Goal: Navigation & Orientation: Understand site structure

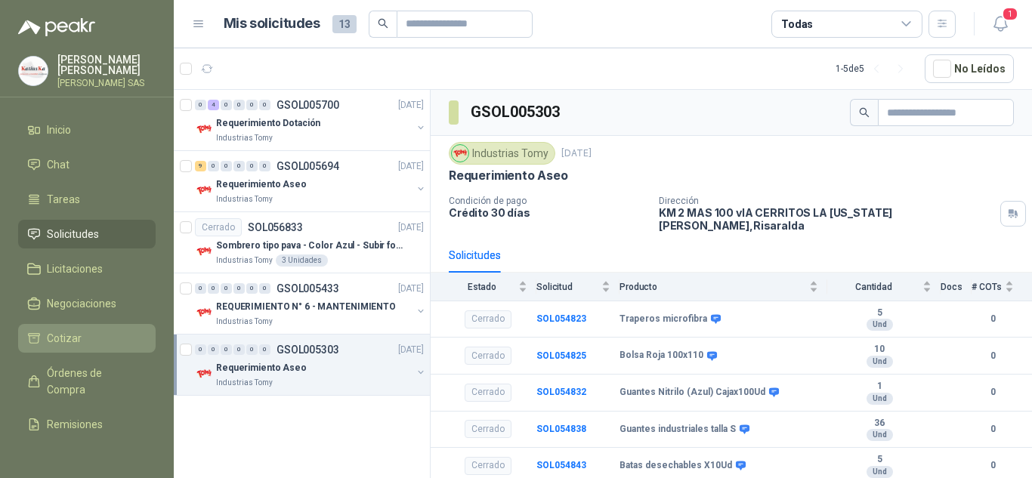
click at [91, 336] on li "Cotizar" at bounding box center [86, 338] width 119 height 17
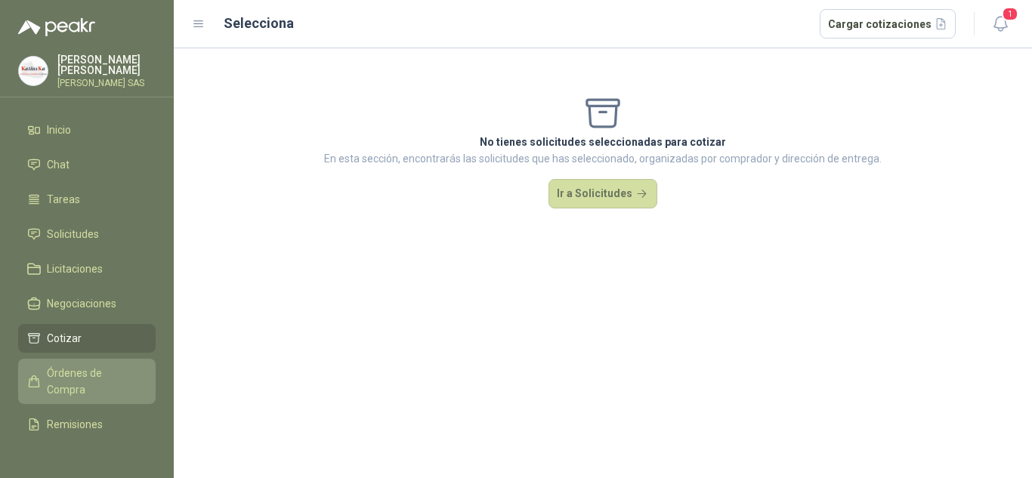
click at [88, 391] on span "Órdenes de Compra" at bounding box center [94, 381] width 94 height 33
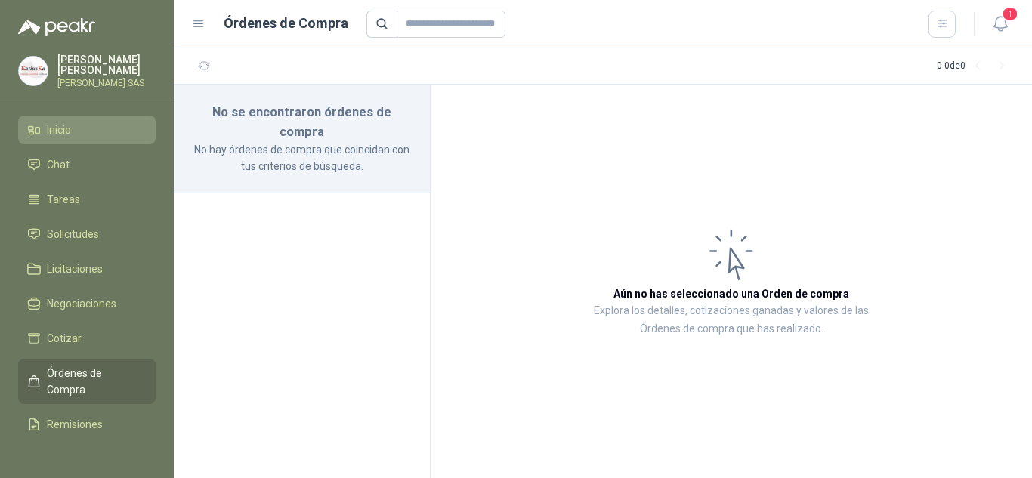
click at [79, 132] on li "Inicio" at bounding box center [86, 130] width 119 height 17
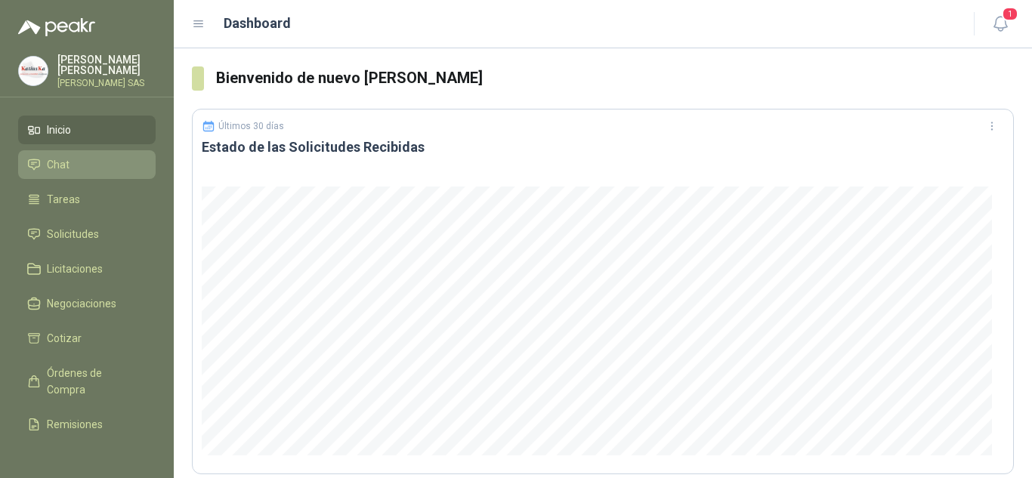
click at [74, 168] on li "Chat" at bounding box center [86, 164] width 119 height 17
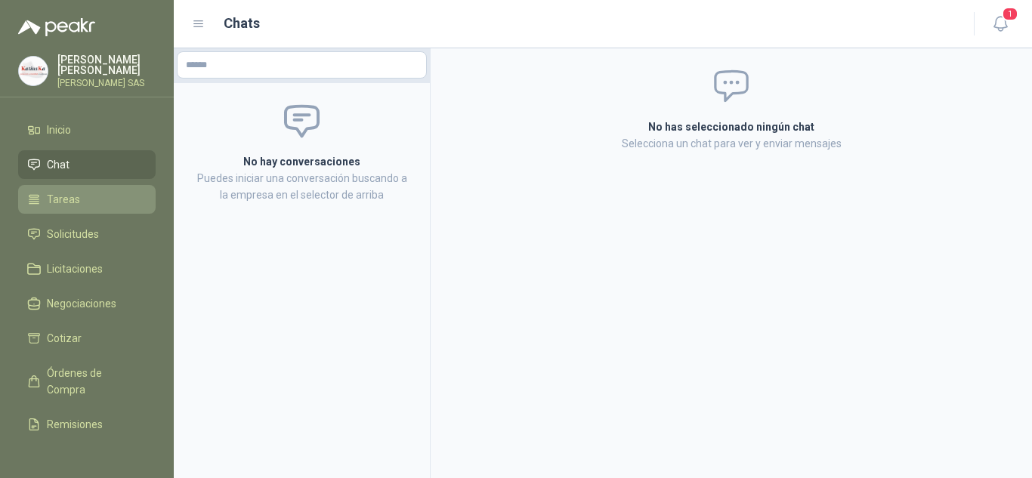
click at [56, 200] on span "Tareas" at bounding box center [63, 199] width 33 height 17
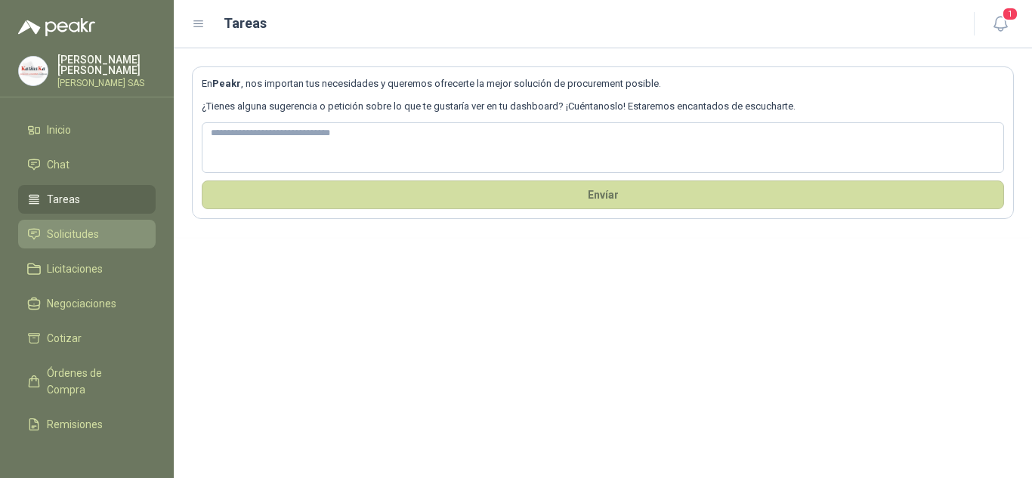
click at [91, 246] on link "Solicitudes" at bounding box center [87, 234] width 138 height 29
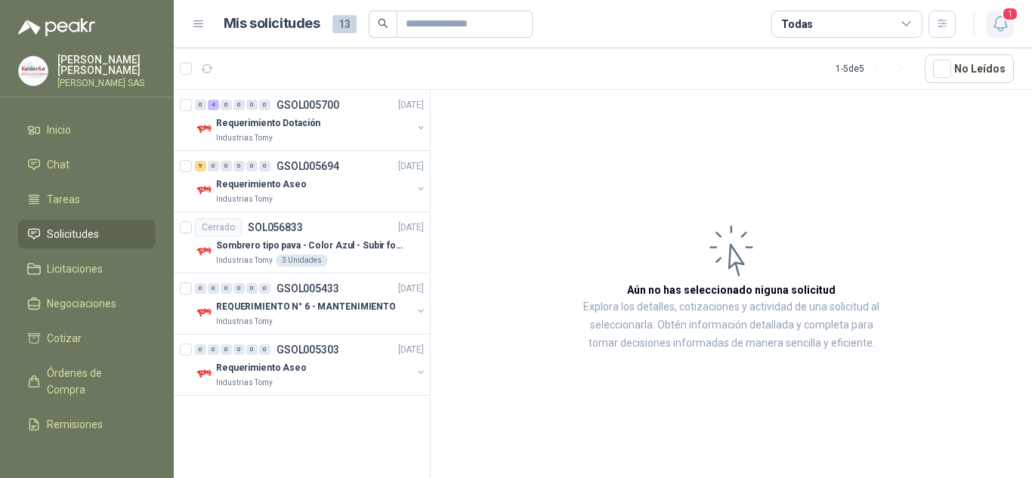
click at [1005, 20] on span "1" at bounding box center [1010, 14] width 17 height 14
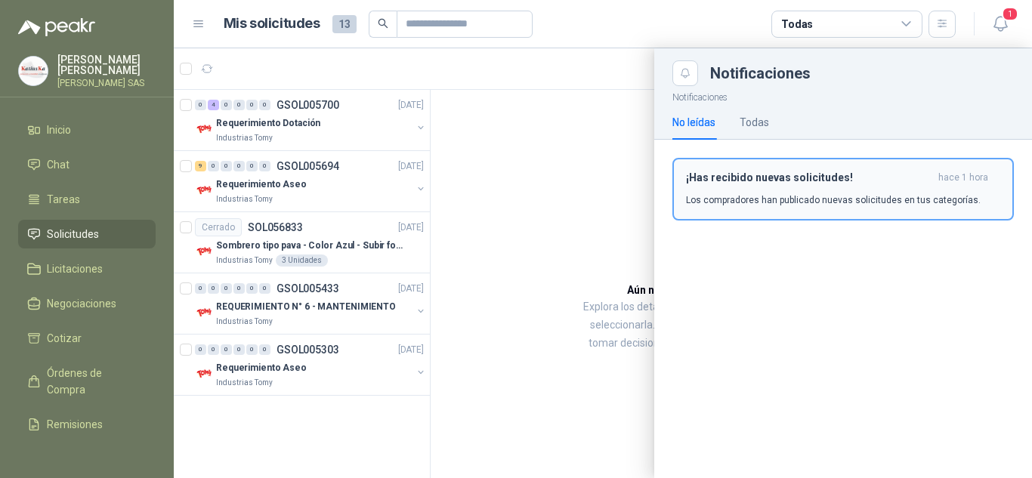
click at [794, 203] on p "Los compradores han publicado nuevas solicitudes en tus categorías." at bounding box center [833, 200] width 295 height 14
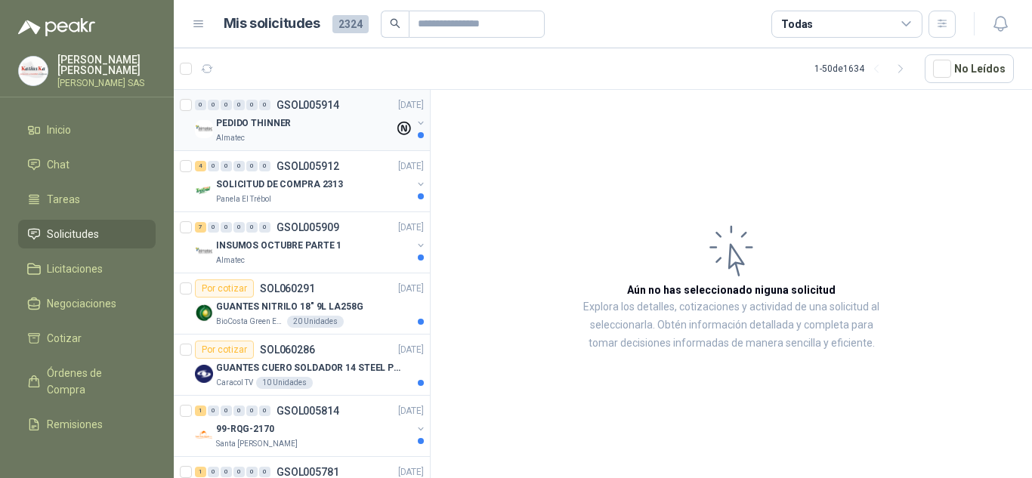
click at [325, 125] on div "PEDIDO THINNER" at bounding box center [305, 123] width 178 height 18
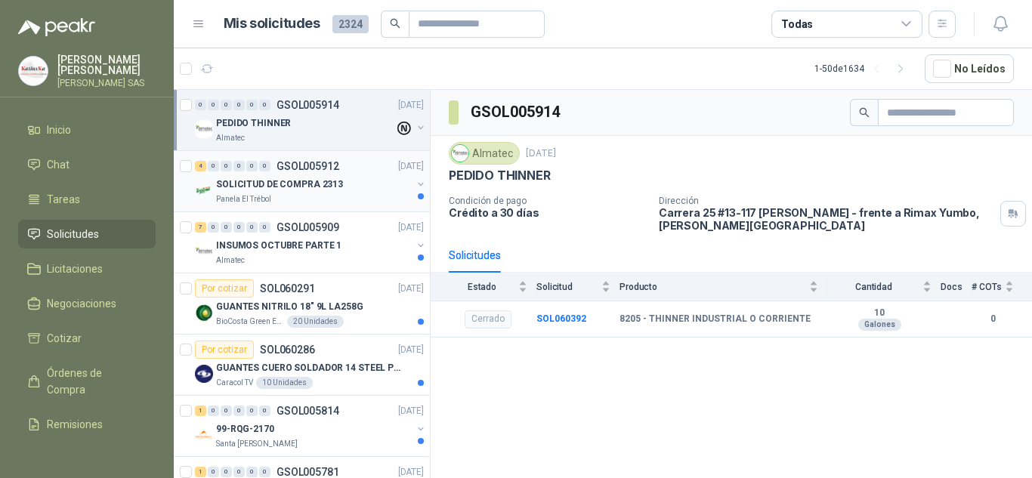
click at [335, 182] on p "SOLICITUD DE COMPRA 2313" at bounding box center [279, 185] width 127 height 14
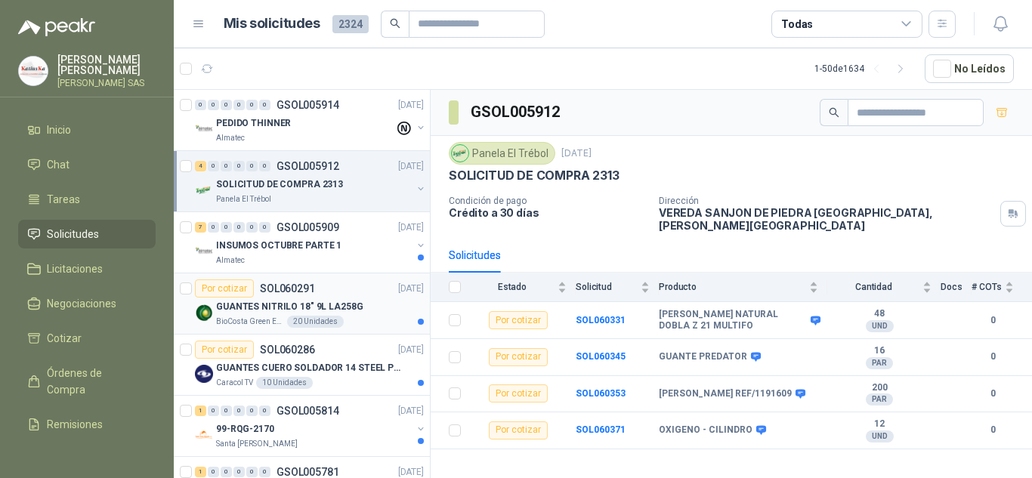
click at [348, 294] on div "Por cotizar SOL060291 [DATE]" at bounding box center [309, 289] width 229 height 18
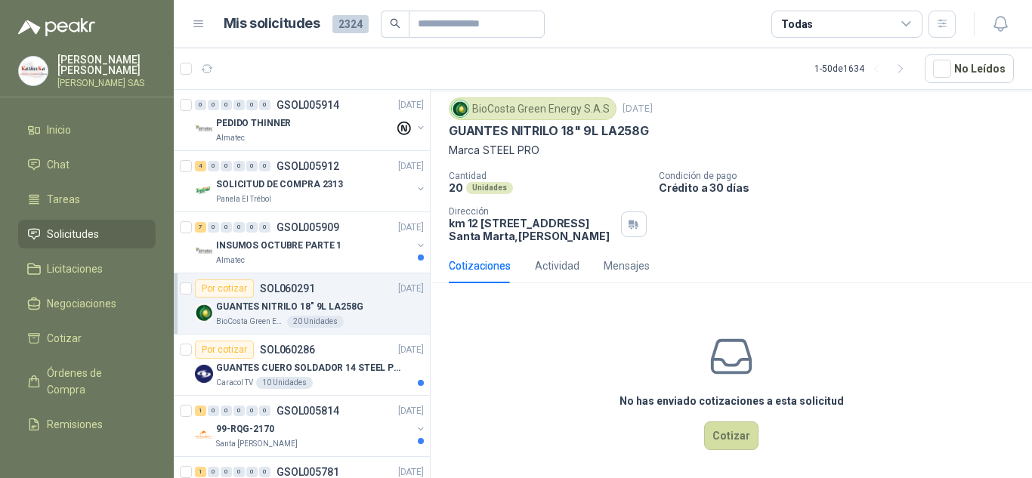
scroll to position [60, 0]
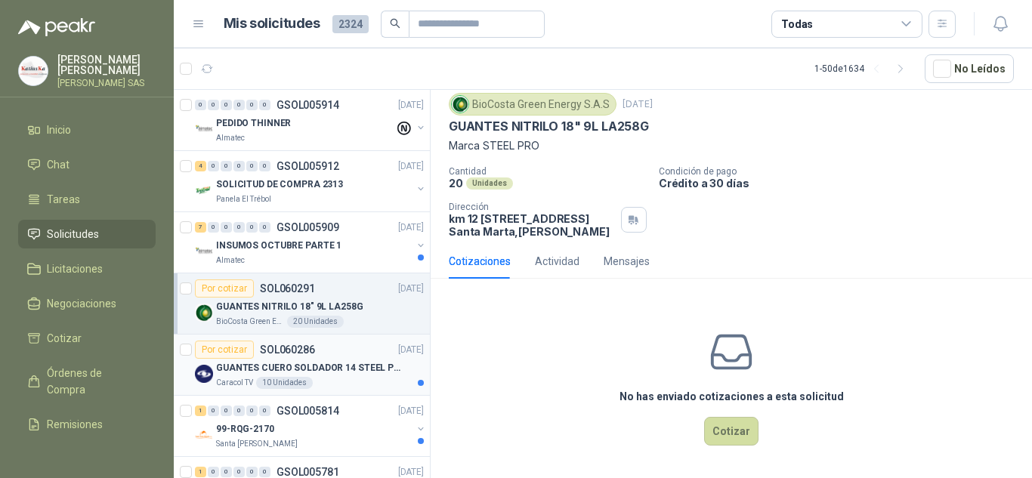
click at [364, 362] on p "GUANTES CUERO SOLDADOR 14 STEEL PRO SAFE(ADJUNTO FICHA TECNIC)" at bounding box center [310, 368] width 188 height 14
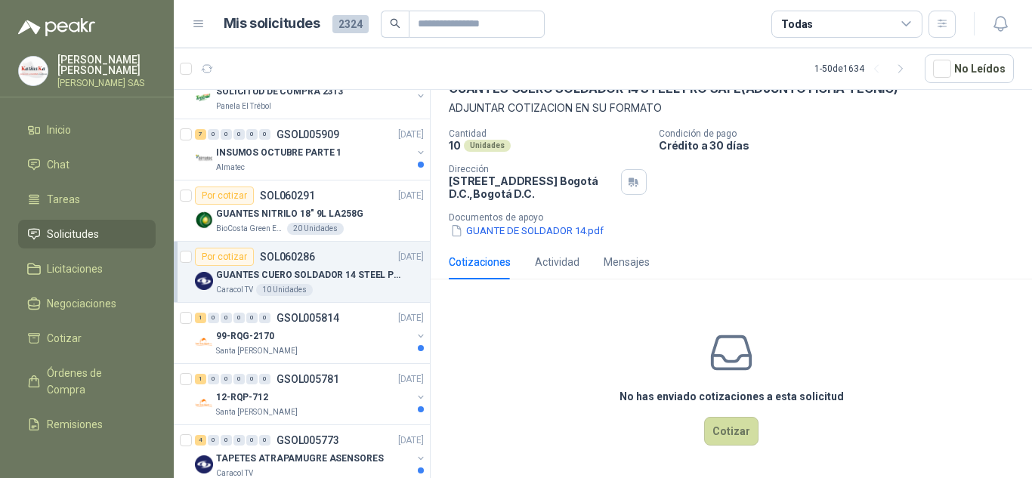
scroll to position [151, 0]
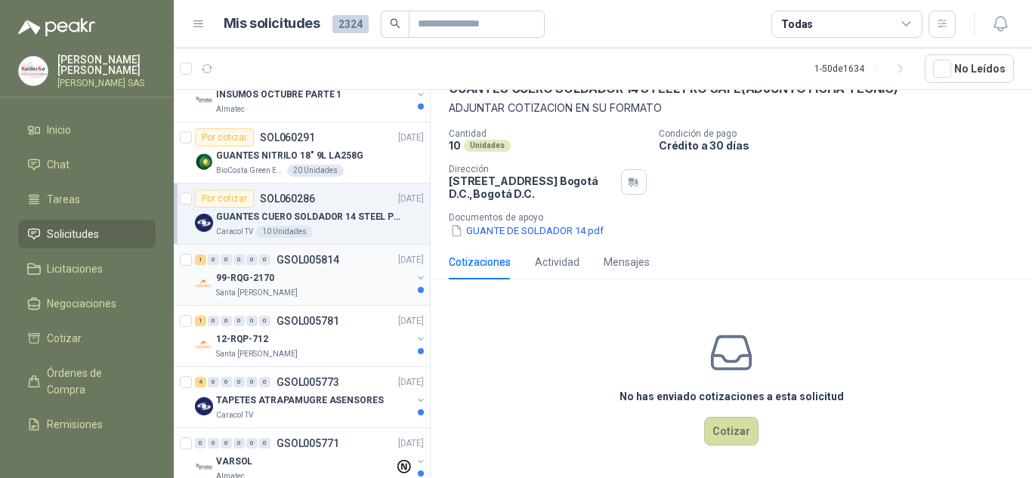
click at [312, 295] on div "Santa [PERSON_NAME]" at bounding box center [314, 293] width 196 height 12
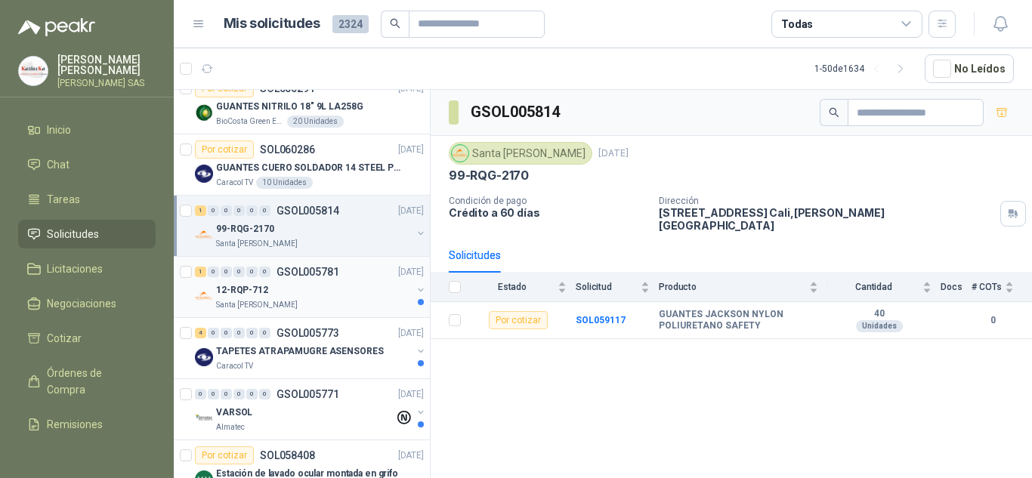
scroll to position [227, 0]
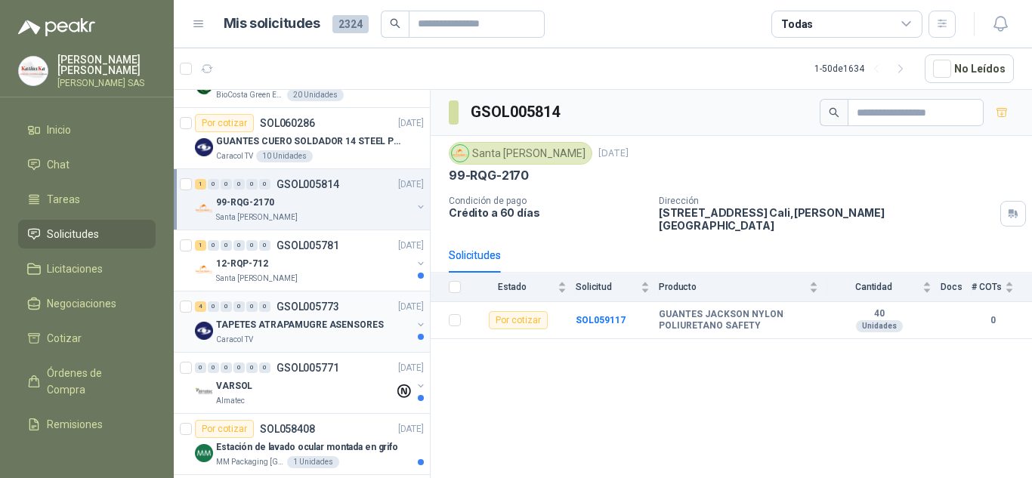
click at [345, 303] on div "4 0 0 0 0 0 GSOL005773 [DATE]" at bounding box center [311, 307] width 232 height 18
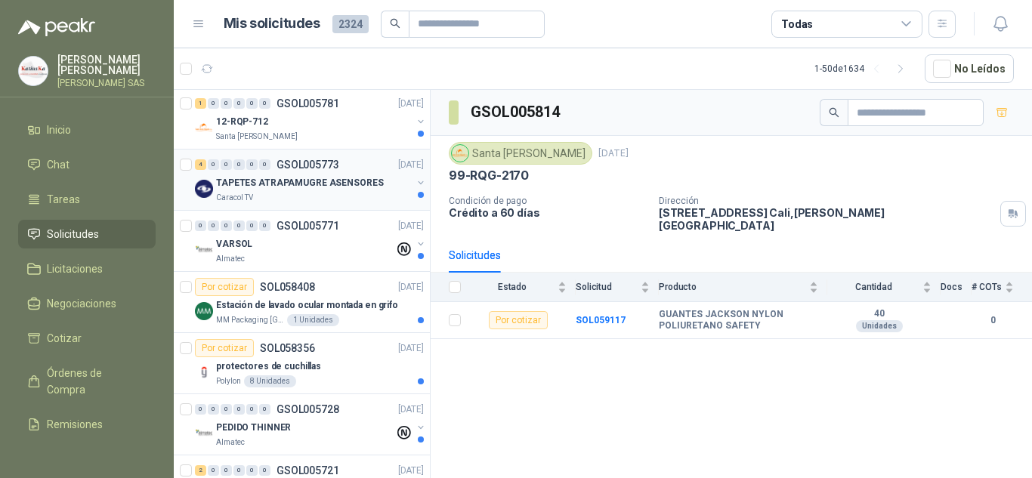
scroll to position [378, 0]
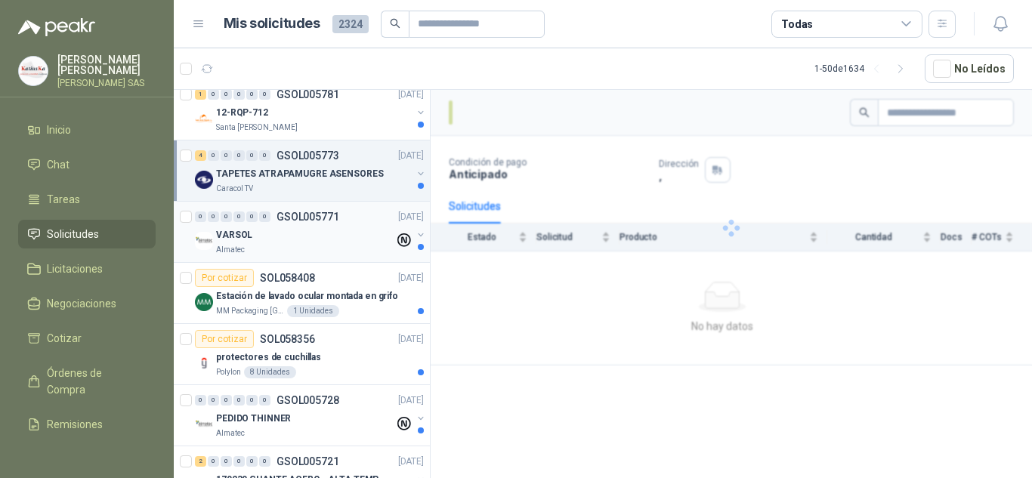
click at [354, 239] on div "VARSOL" at bounding box center [305, 235] width 178 height 18
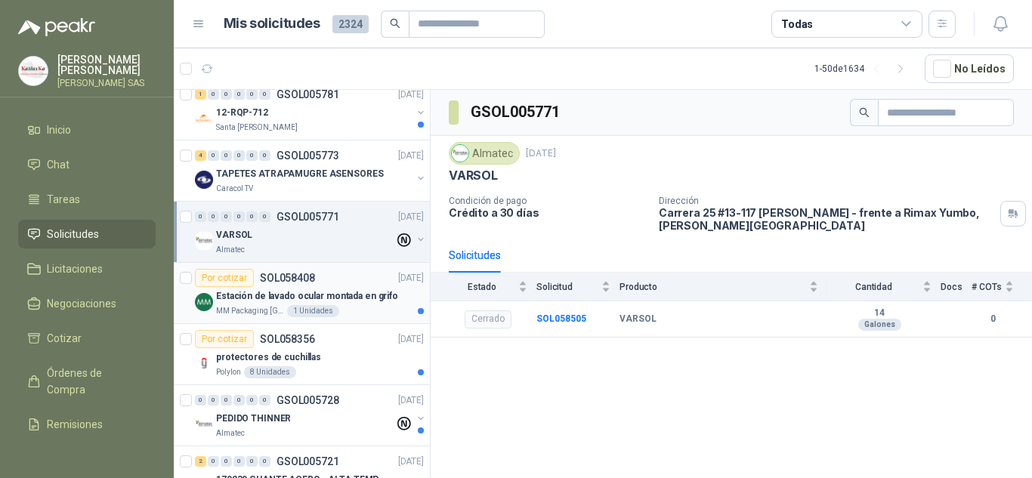
click at [362, 285] on div "Por cotizar SOL058408 [DATE]" at bounding box center [309, 278] width 229 height 18
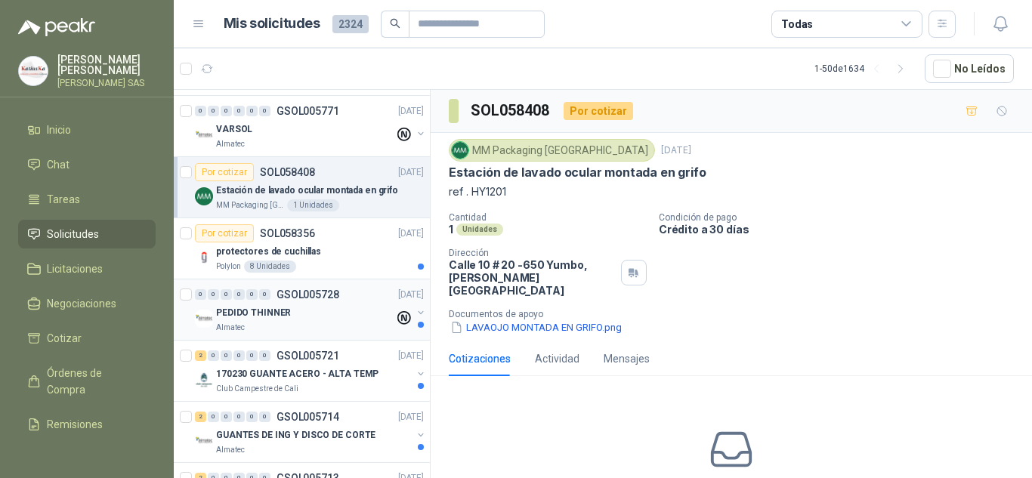
scroll to position [529, 0]
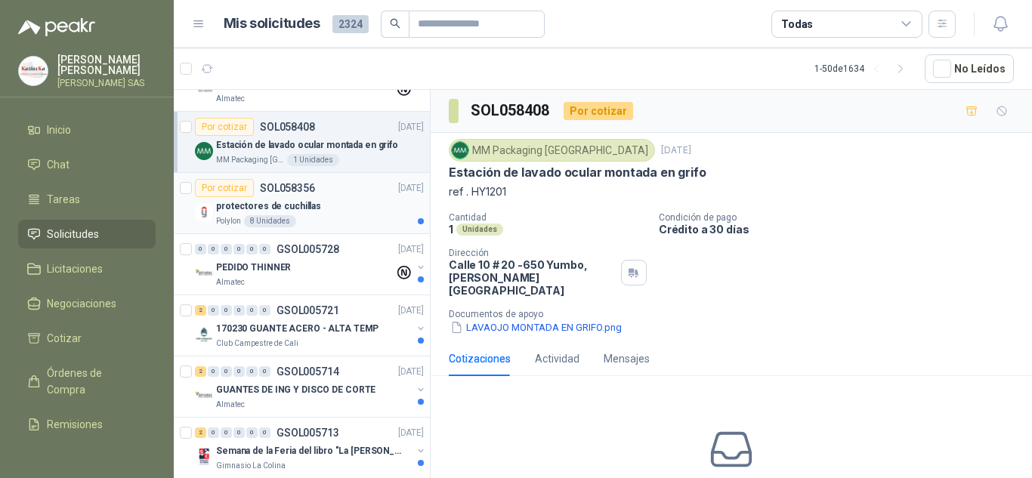
click at [318, 201] on div "protectores de cuchillas" at bounding box center [320, 206] width 208 height 18
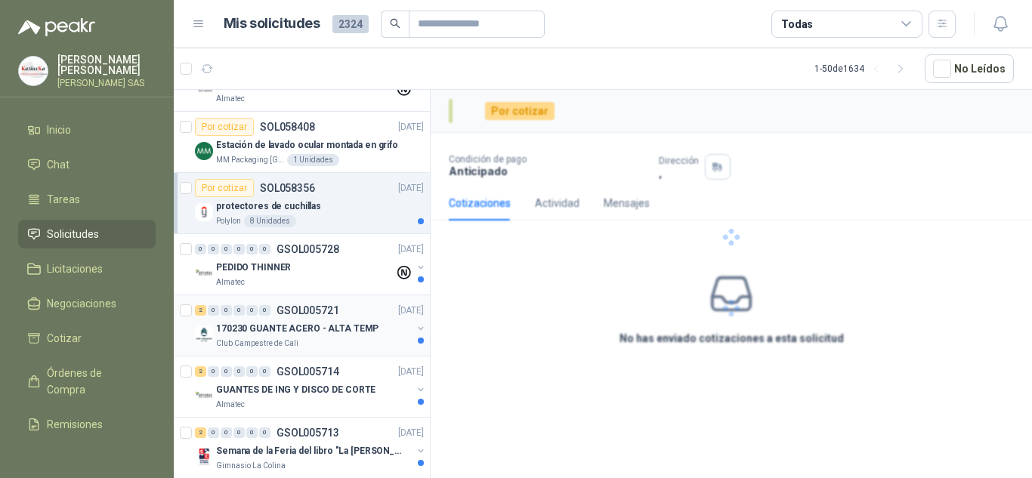
scroll to position [604, 0]
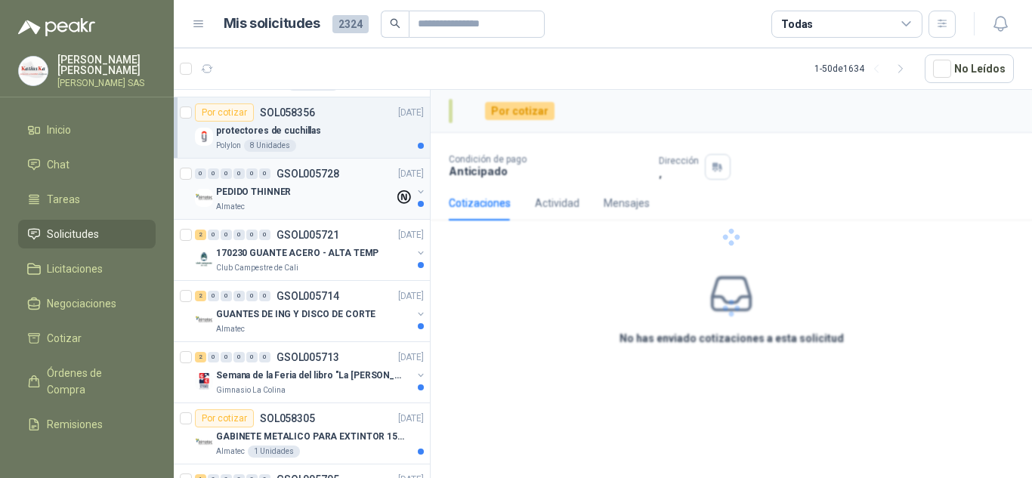
click at [332, 173] on p "GSOL005728" at bounding box center [308, 173] width 63 height 11
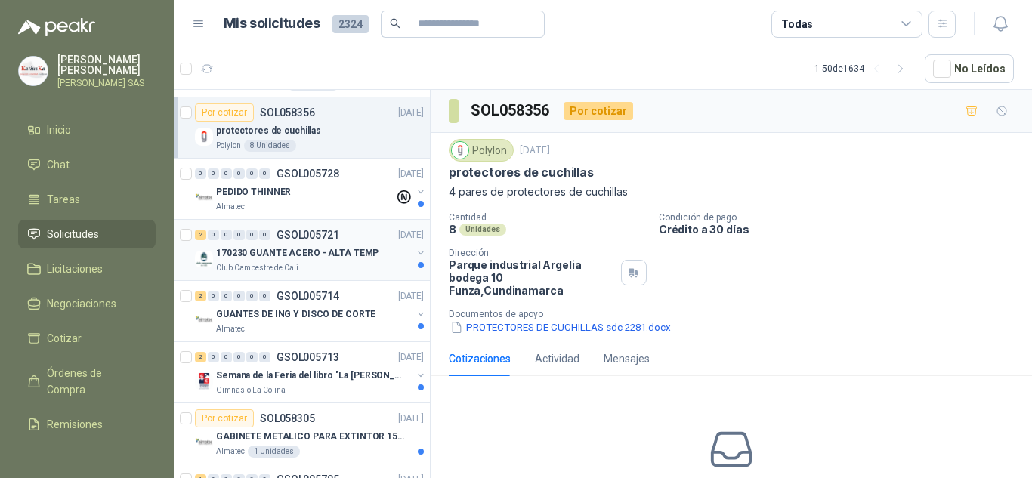
click at [333, 256] on p "170230 GUANTE ACERO - ALTA TEMP" at bounding box center [297, 253] width 162 height 14
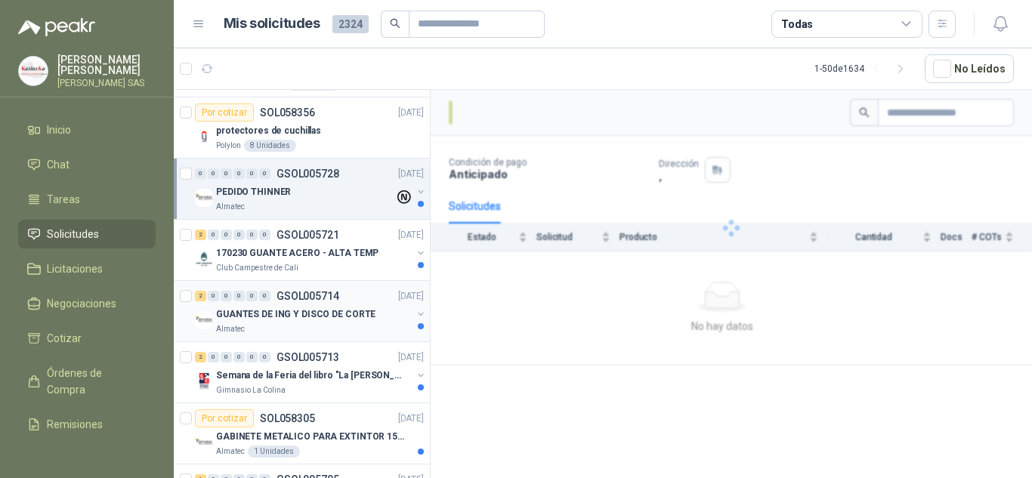
scroll to position [680, 0]
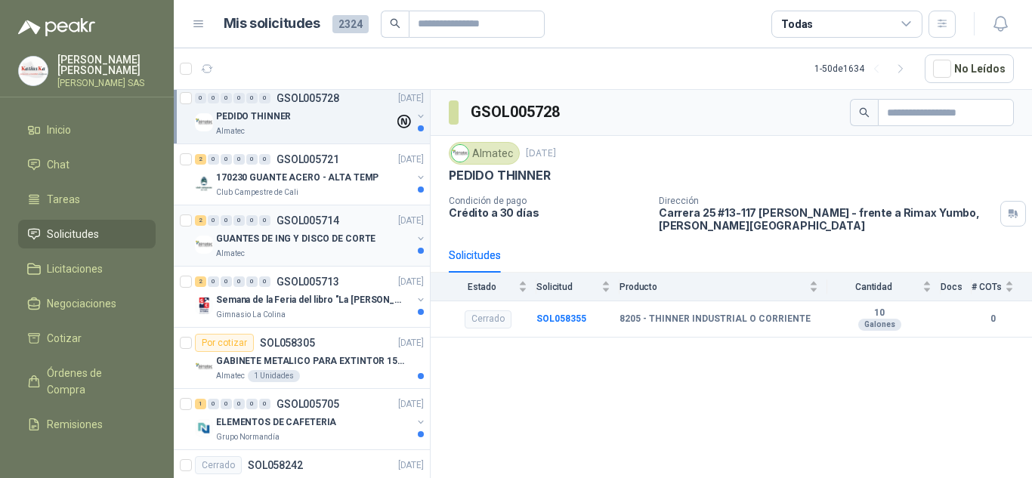
click at [326, 233] on p "GUANTES DE ING Y DISCO DE CORTE" at bounding box center [295, 239] width 159 height 14
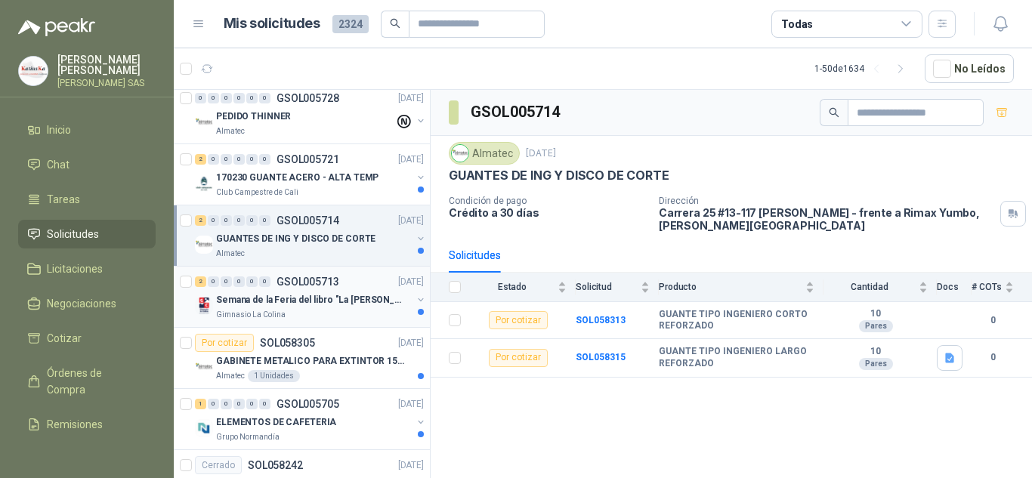
click at [332, 306] on p "Semana de la Feria del libro "La [PERSON_NAME]"" at bounding box center [310, 300] width 188 height 14
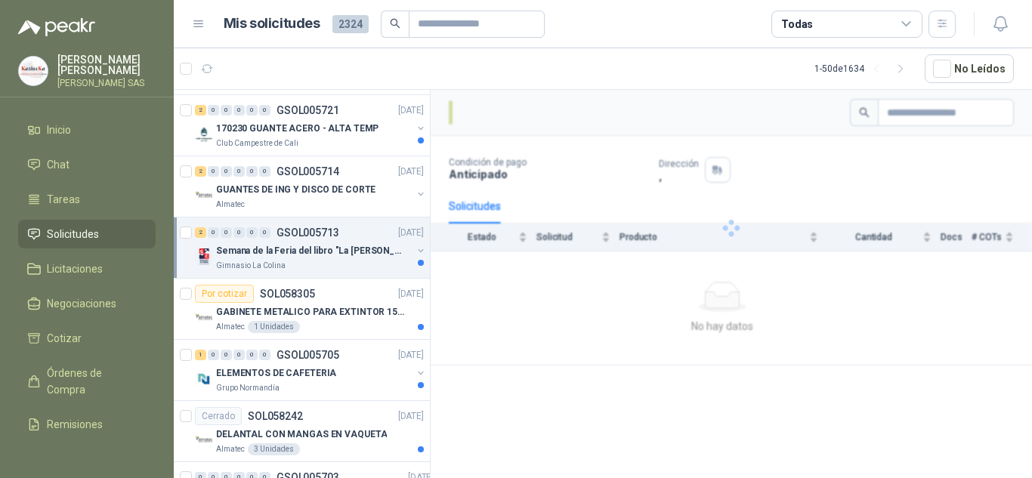
scroll to position [756, 0]
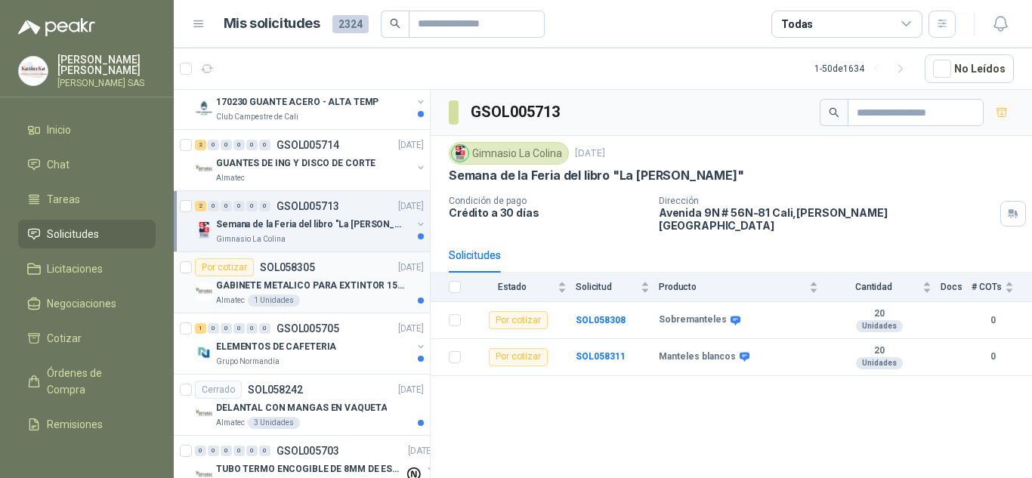
click at [345, 286] on p "GABINETE METALICO PARA EXTINTOR 15 LB DE CO2" at bounding box center [310, 286] width 188 height 14
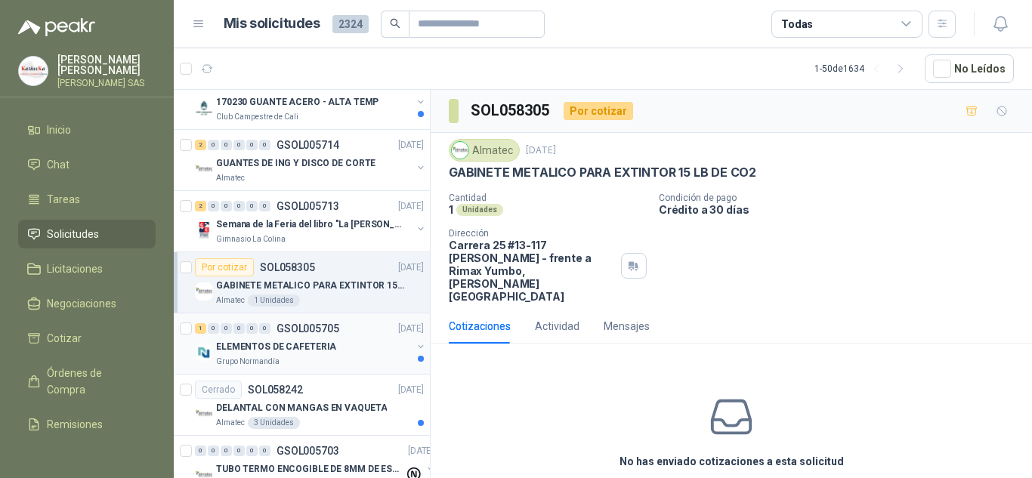
click at [323, 357] on div "Grupo Normandía" at bounding box center [314, 362] width 196 height 12
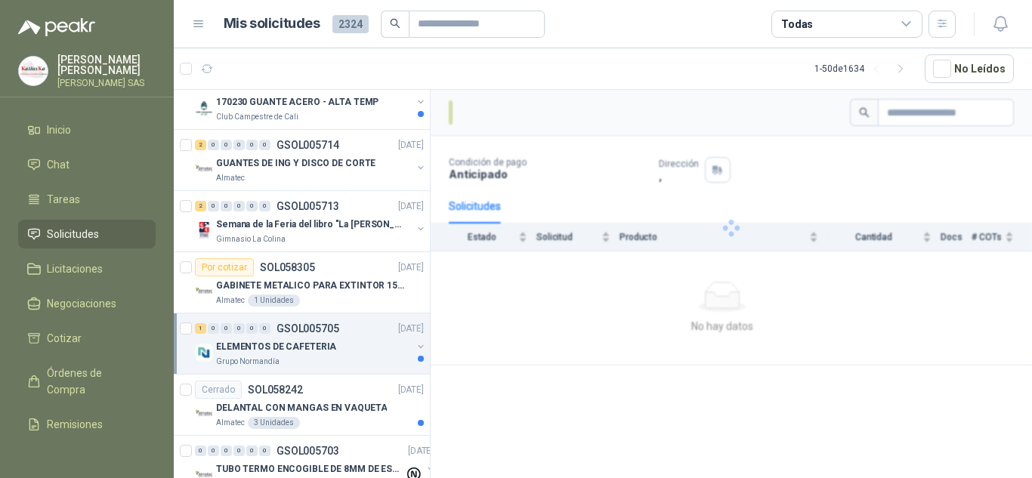
scroll to position [831, 0]
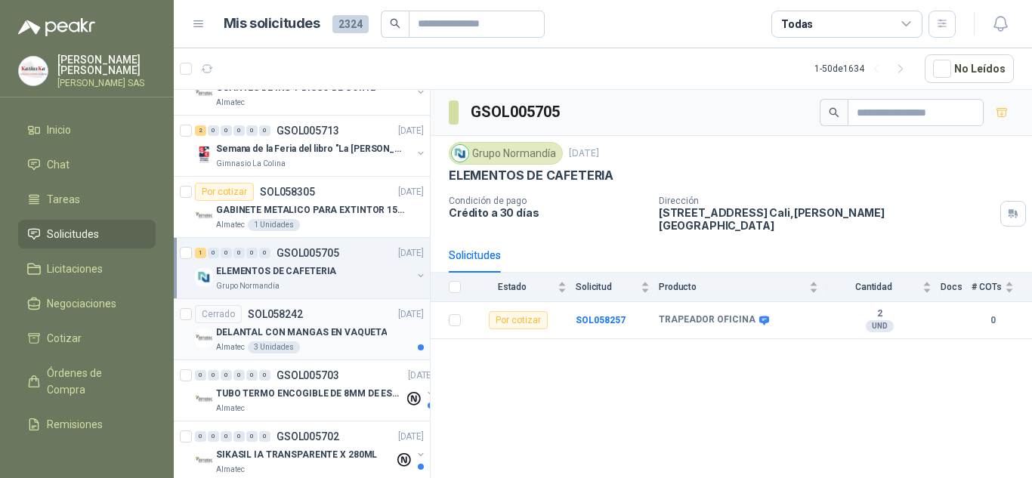
click at [344, 328] on p "DELANTAL CON MANGAS EN VAQUETA" at bounding box center [301, 333] width 171 height 14
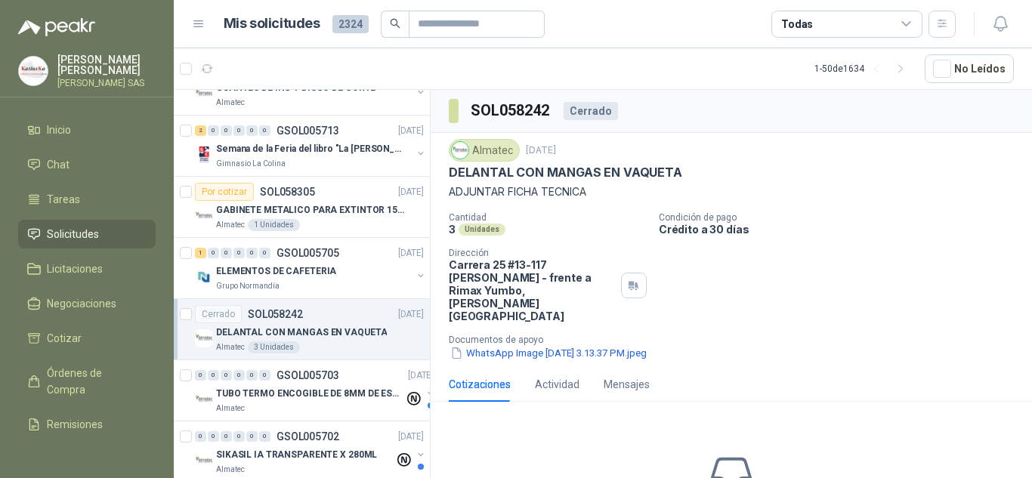
scroll to position [982, 0]
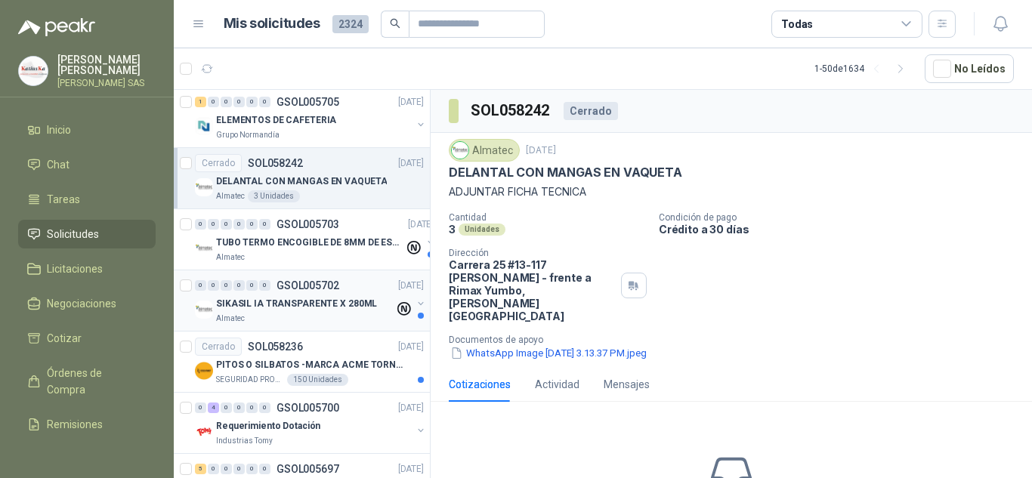
click at [341, 299] on p "SIKASIL IA TRANSPARENTE X 280ML" at bounding box center [296, 304] width 161 height 14
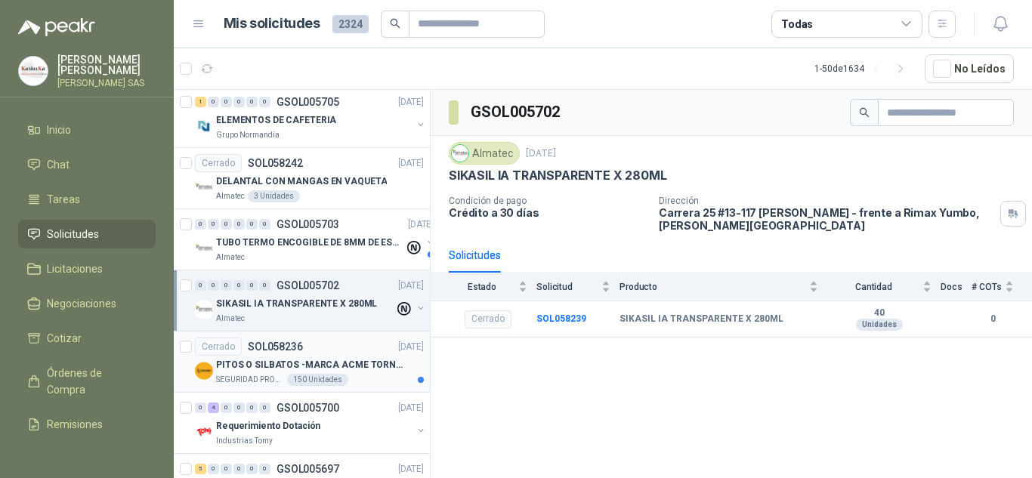
click at [351, 377] on div "SEGURIDAD PROVISER LTDA 150 Unidades" at bounding box center [320, 380] width 208 height 12
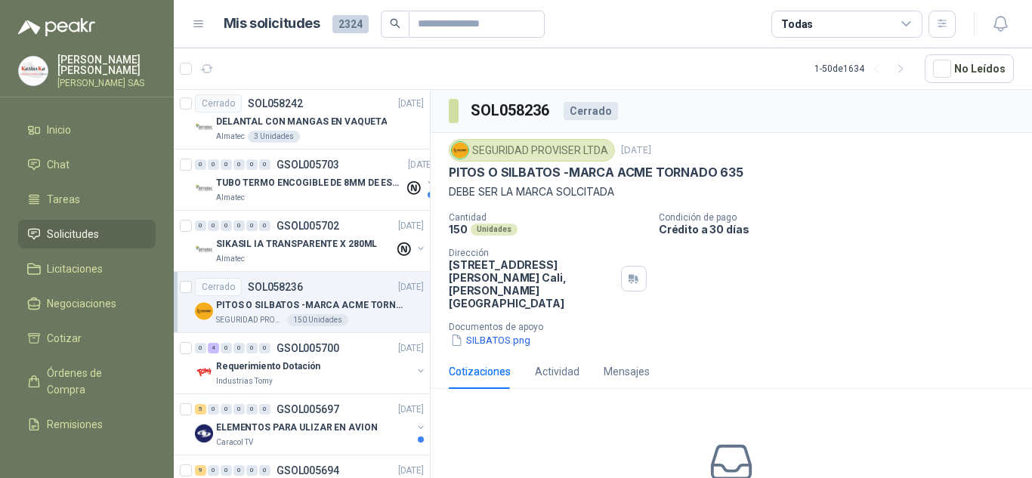
scroll to position [1058, 0]
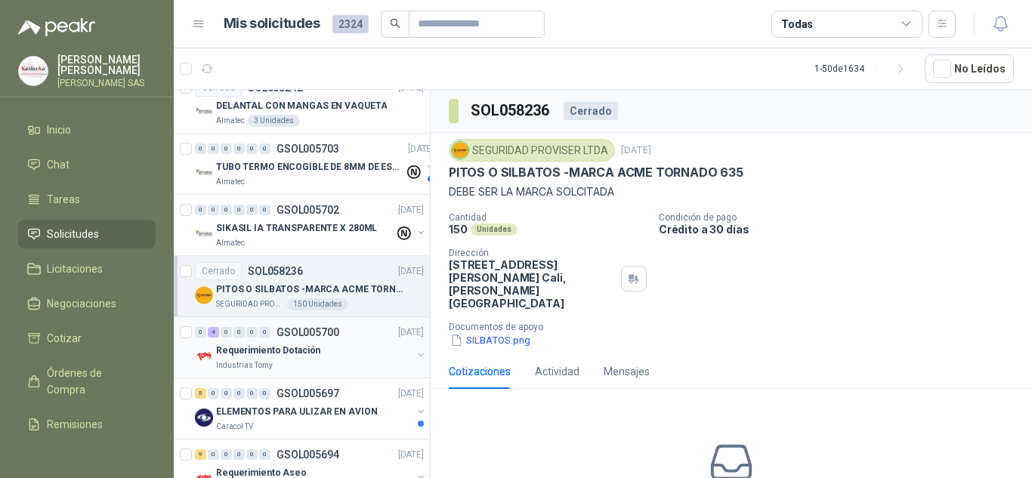
click at [344, 363] on div "Industrias Tomy" at bounding box center [314, 366] width 196 height 12
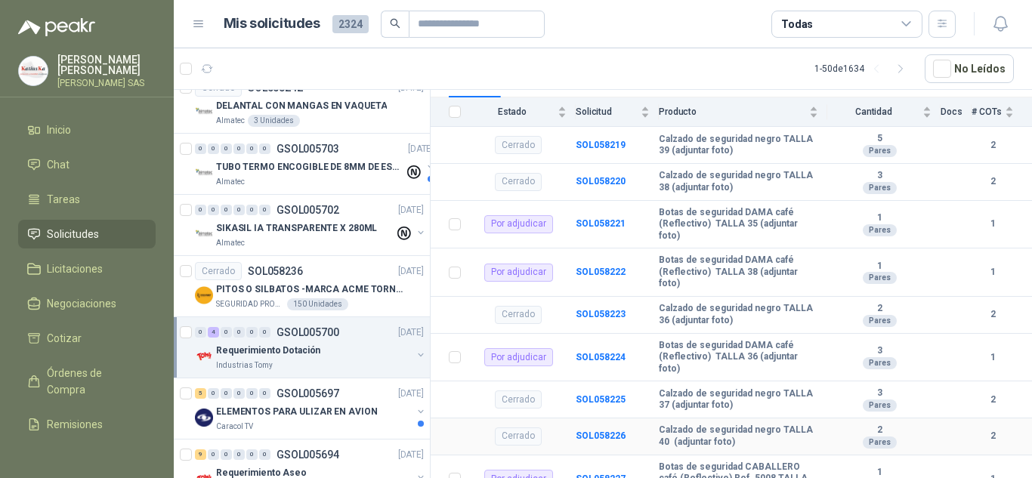
scroll to position [221, 0]
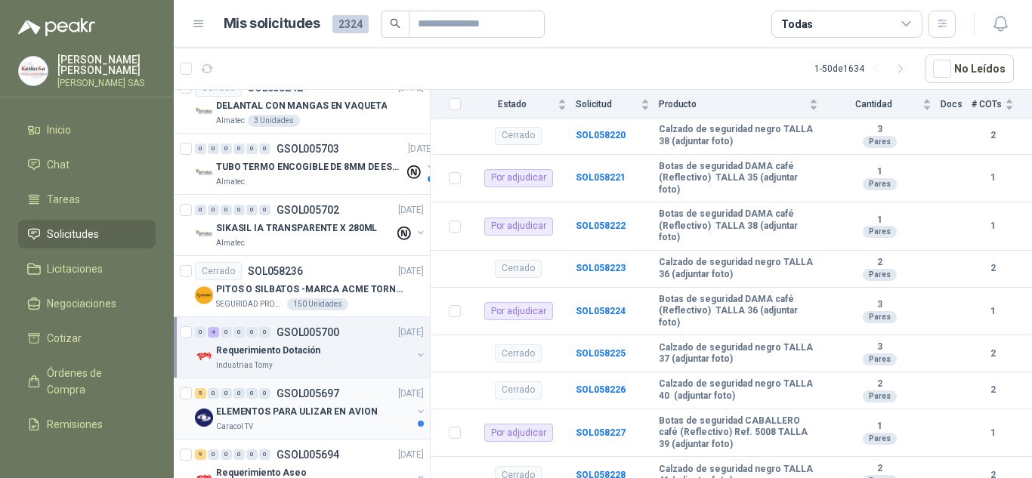
click at [348, 405] on p "ELEMENTOS PARA ULIZAR EN AVION" at bounding box center [296, 412] width 161 height 14
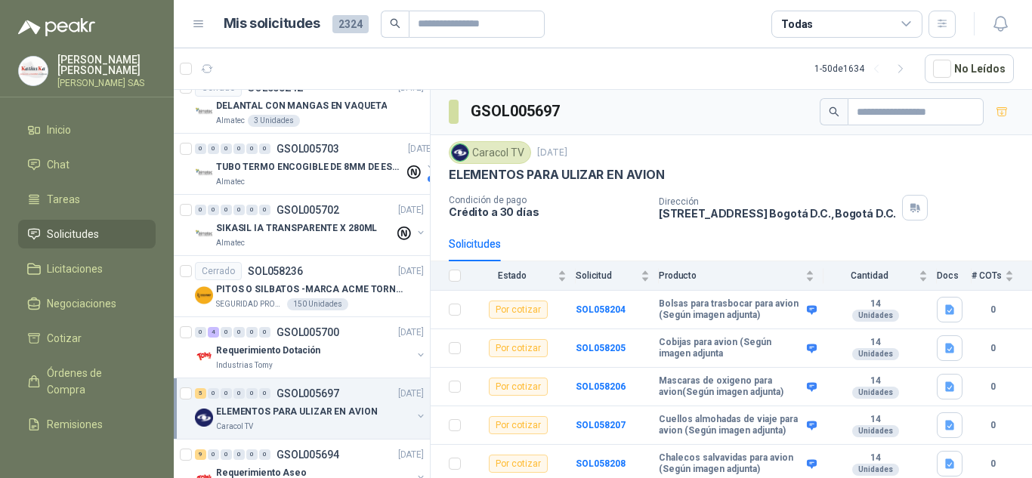
scroll to position [1284, 0]
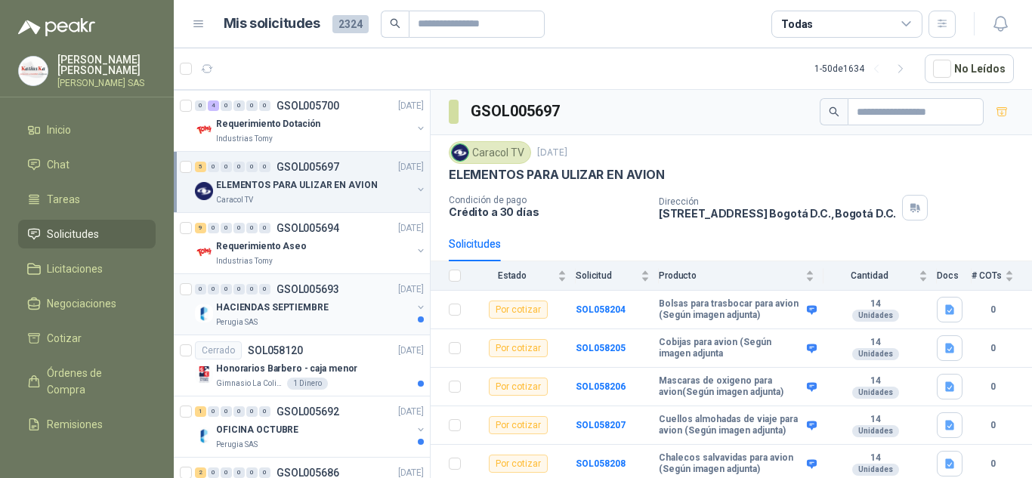
click at [319, 311] on p "HACIENDAS SEPTIEMBRE" at bounding box center [272, 308] width 113 height 14
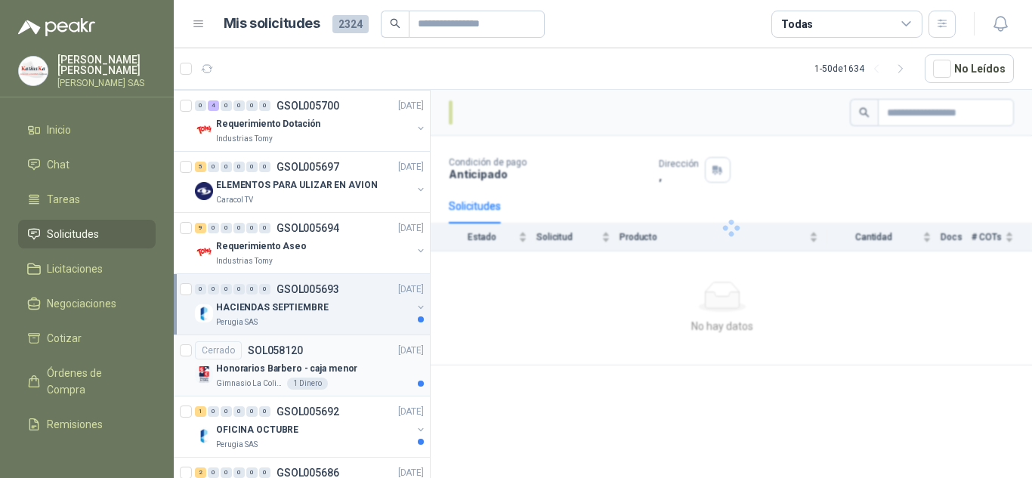
click at [366, 360] on div "Honorarios Barbero - caja menor" at bounding box center [320, 369] width 208 height 18
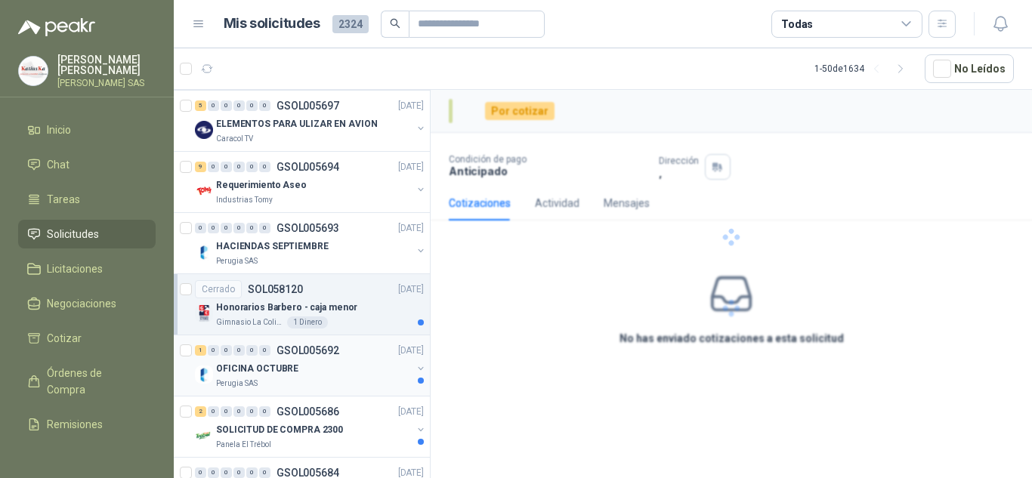
scroll to position [1360, 0]
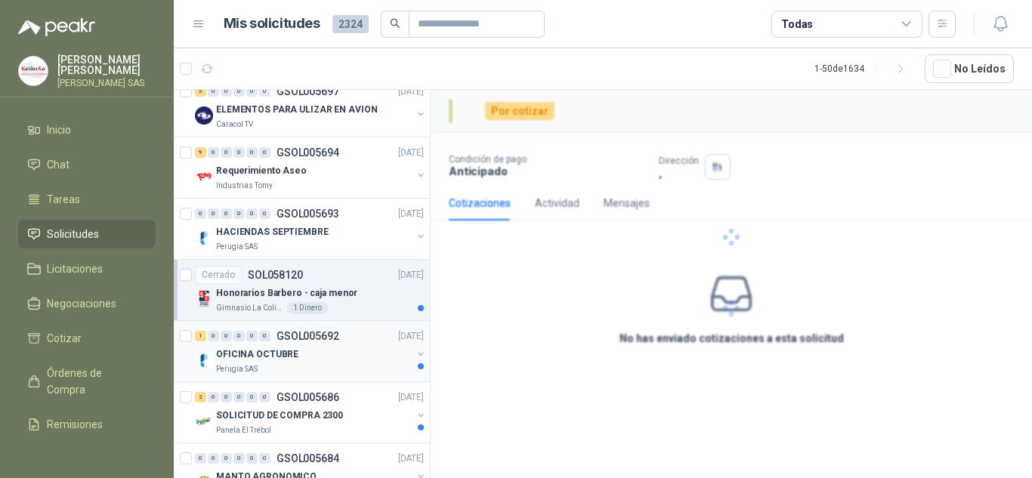
click at [327, 335] on p "GSOL005692" at bounding box center [308, 336] width 63 height 11
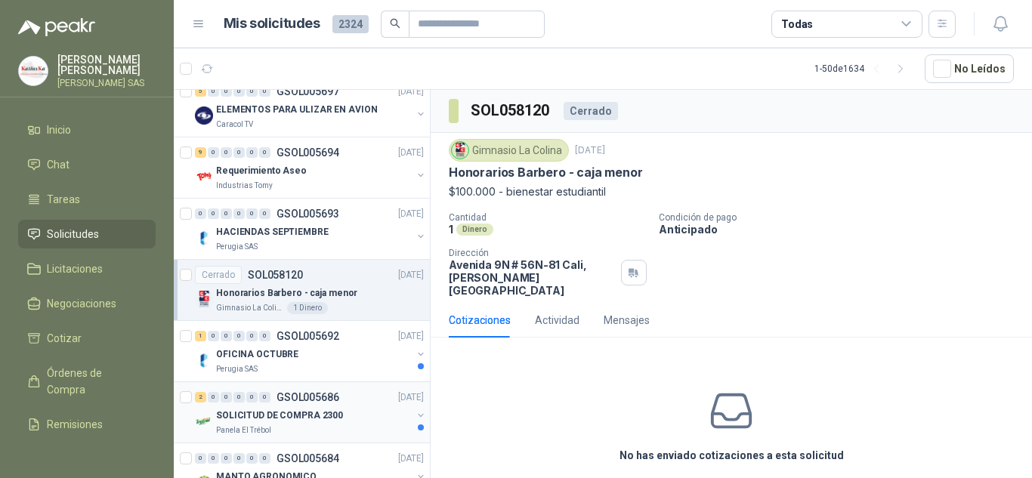
scroll to position [1435, 0]
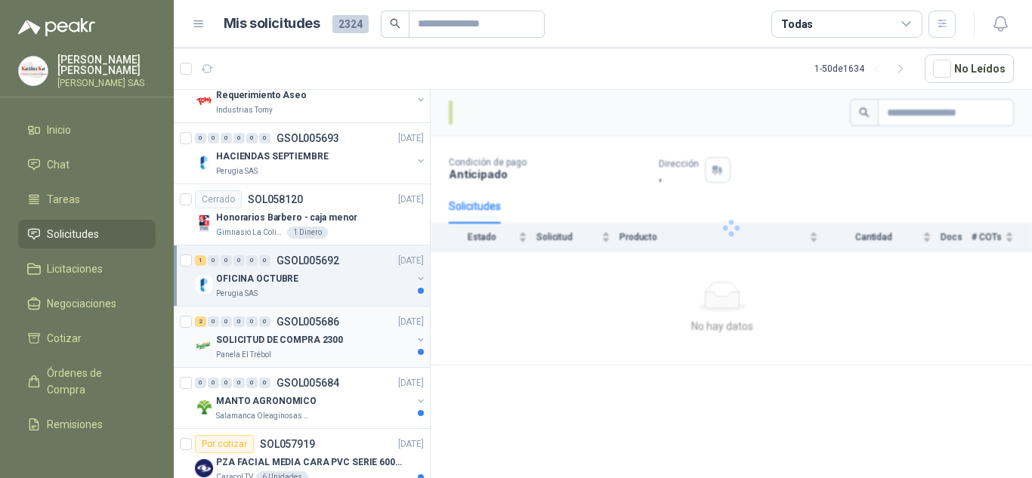
click at [339, 347] on div "SOLICITUD DE COMPRA 2300" at bounding box center [314, 340] width 196 height 18
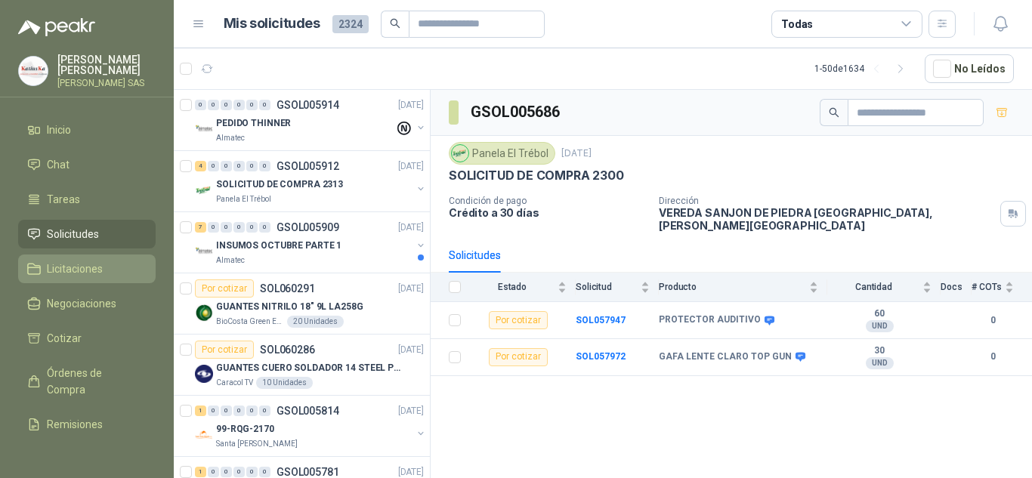
click at [73, 275] on span "Licitaciones" at bounding box center [75, 269] width 56 height 17
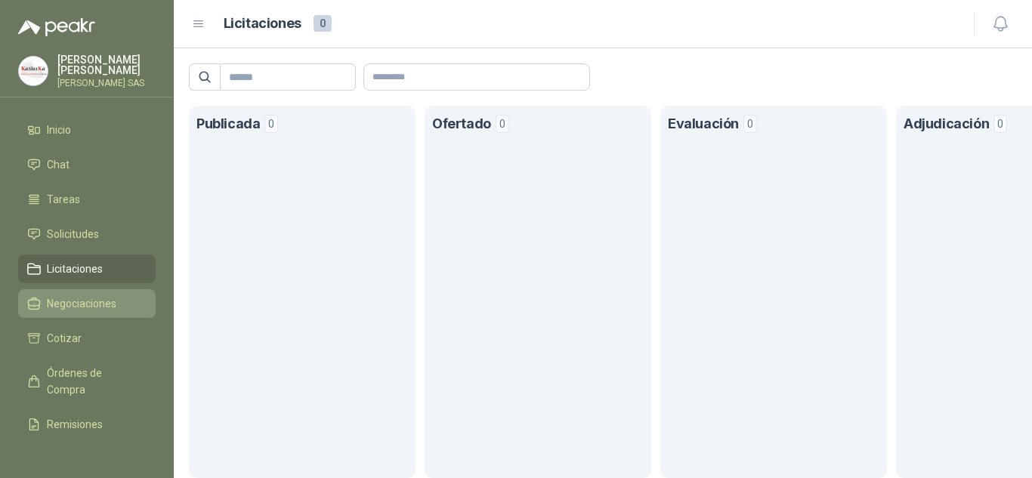
click at [82, 298] on span "Negociaciones" at bounding box center [82, 303] width 70 height 17
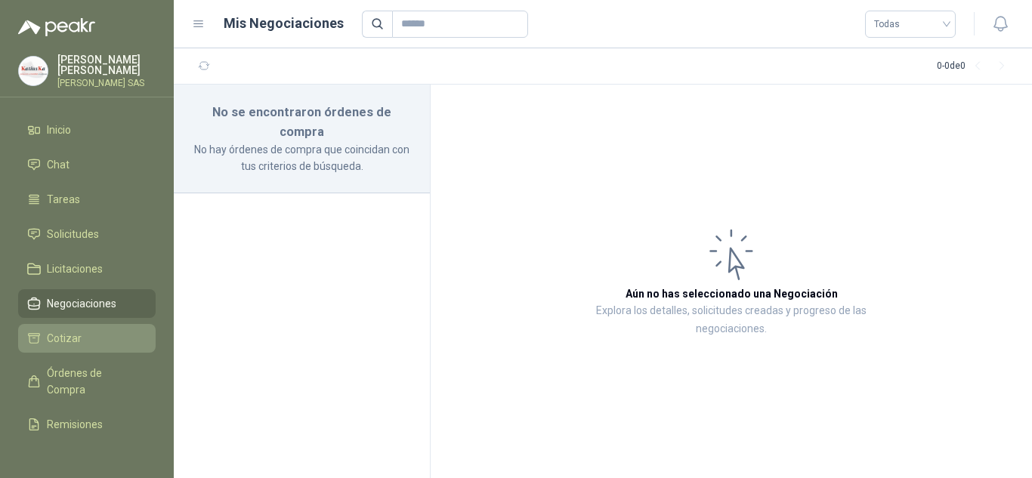
click at [80, 338] on li "Cotizar" at bounding box center [86, 338] width 119 height 17
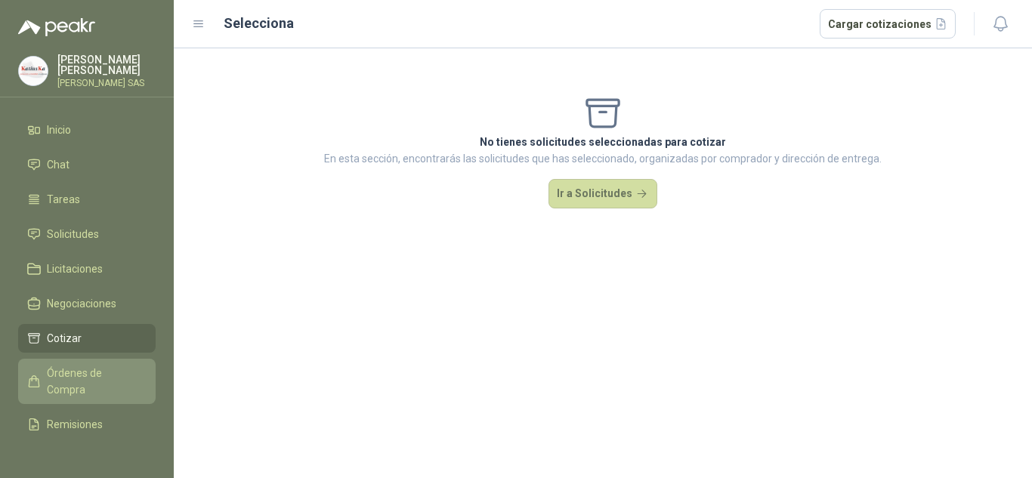
click at [82, 363] on link "Órdenes de Compra" at bounding box center [87, 381] width 138 height 45
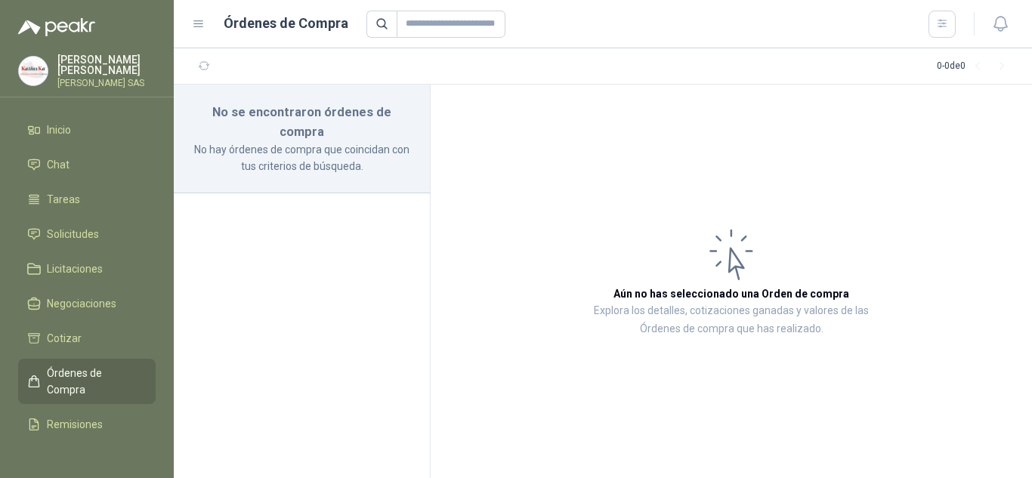
scroll to position [89, 0]
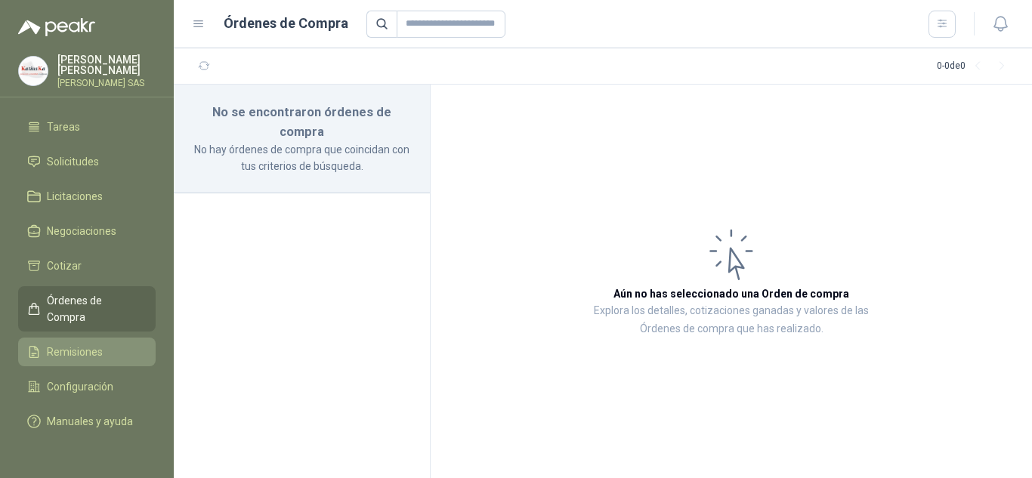
click at [88, 344] on span "Remisiones" at bounding box center [75, 352] width 56 height 17
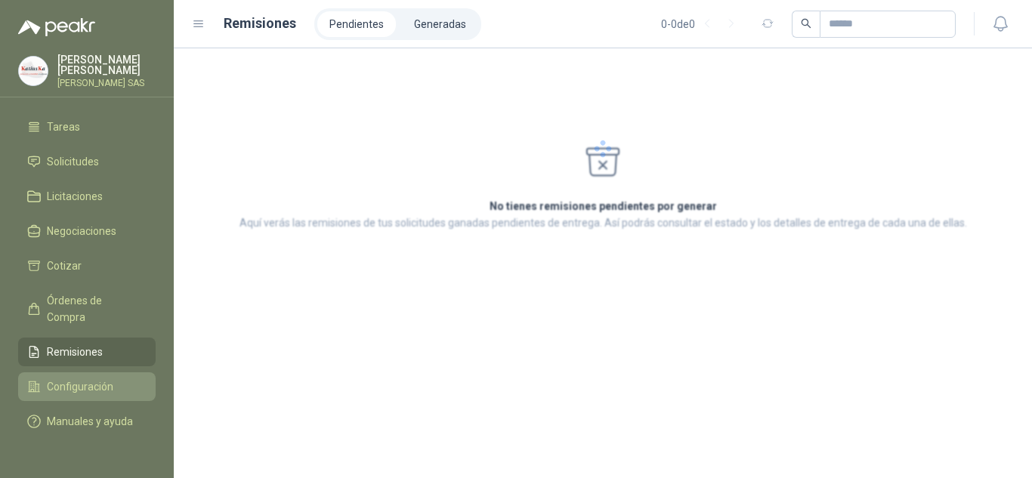
click at [91, 379] on span "Configuración" at bounding box center [80, 387] width 66 height 17
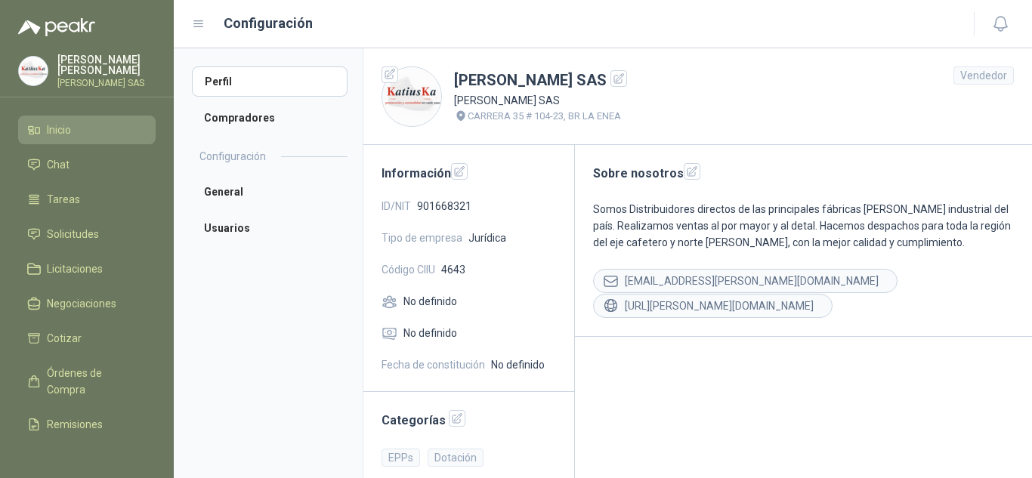
click at [53, 128] on span "Inicio" at bounding box center [59, 130] width 24 height 17
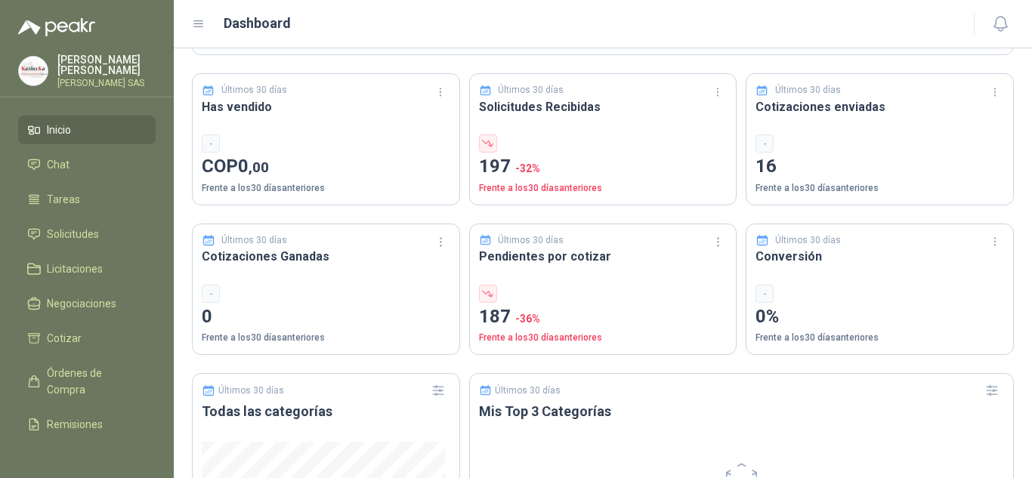
scroll to position [378, 0]
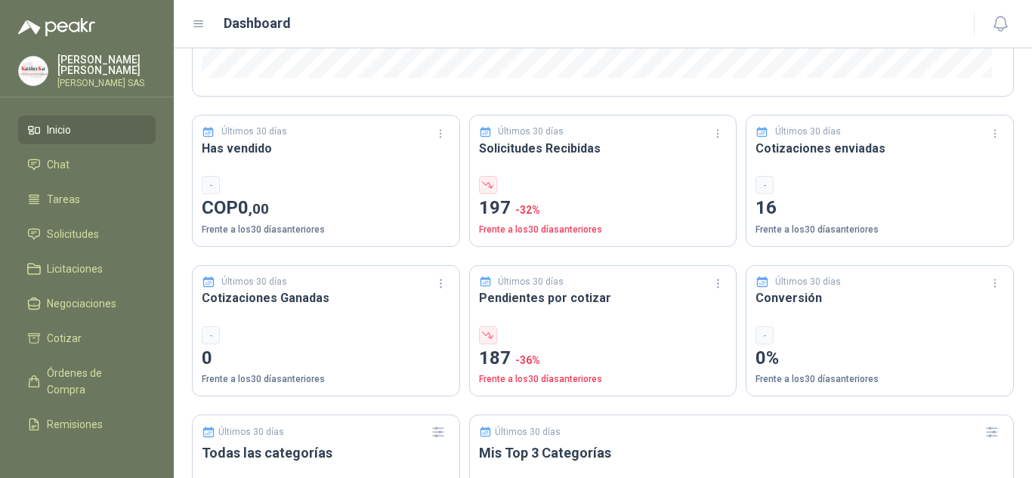
click at [809, 178] on div "-" at bounding box center [880, 185] width 249 height 18
click at [757, 183] on div "-" at bounding box center [765, 185] width 18 height 18
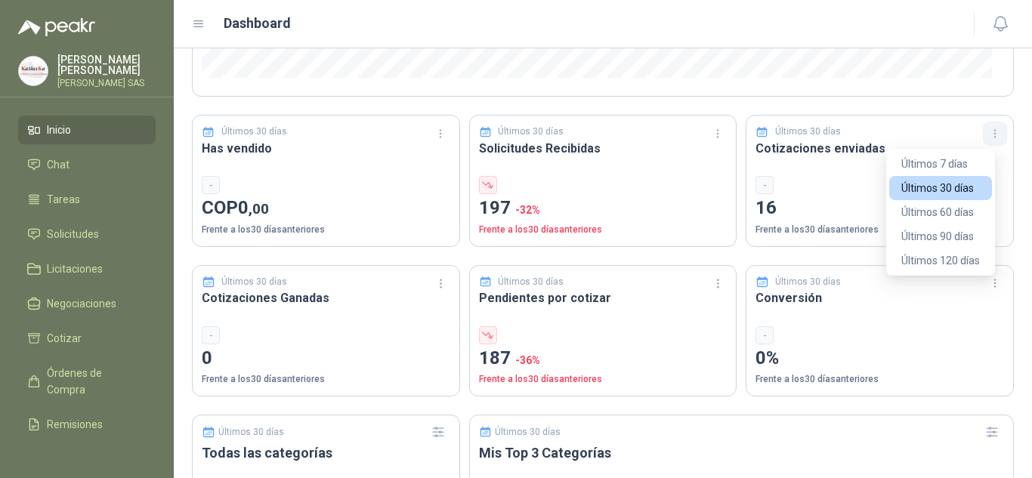
click at [983, 135] on button "button" at bounding box center [995, 134] width 24 height 24
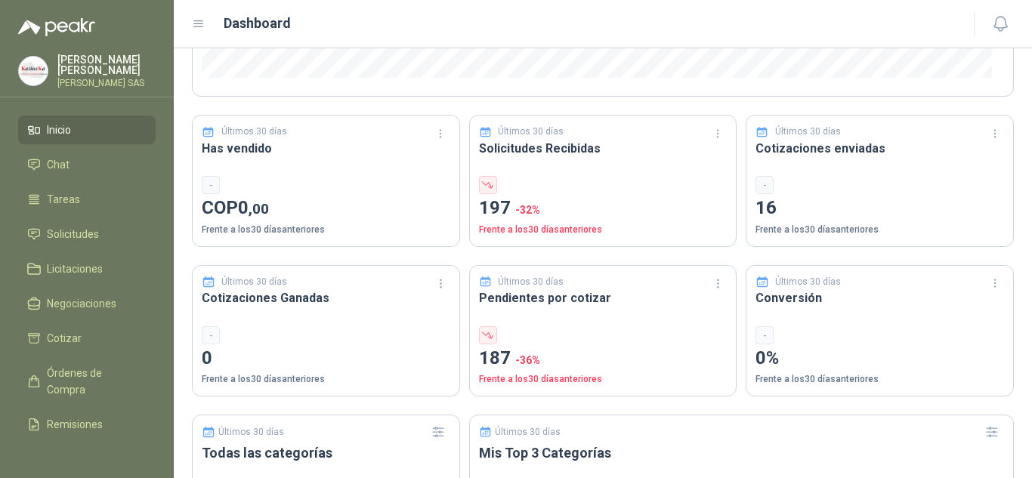
click at [833, 184] on div "-" at bounding box center [880, 185] width 249 height 18
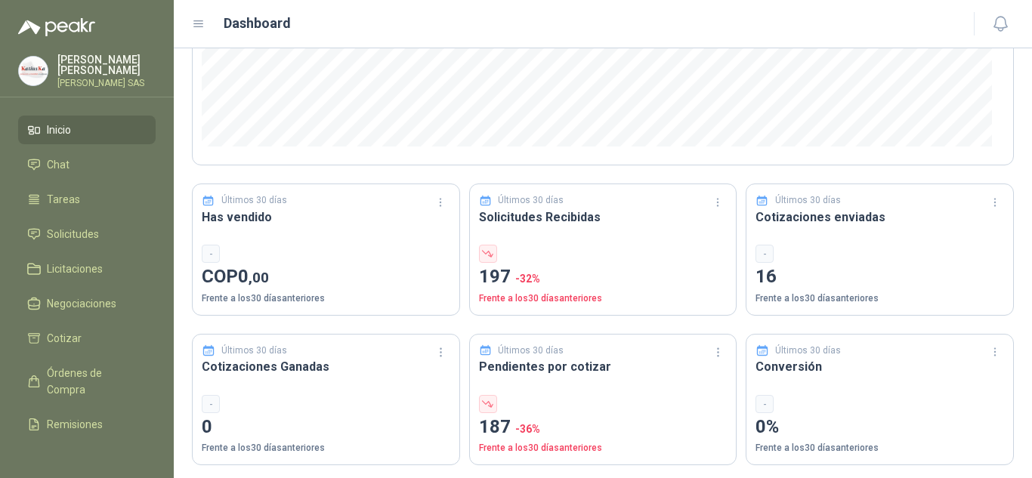
scroll to position [292, 0]
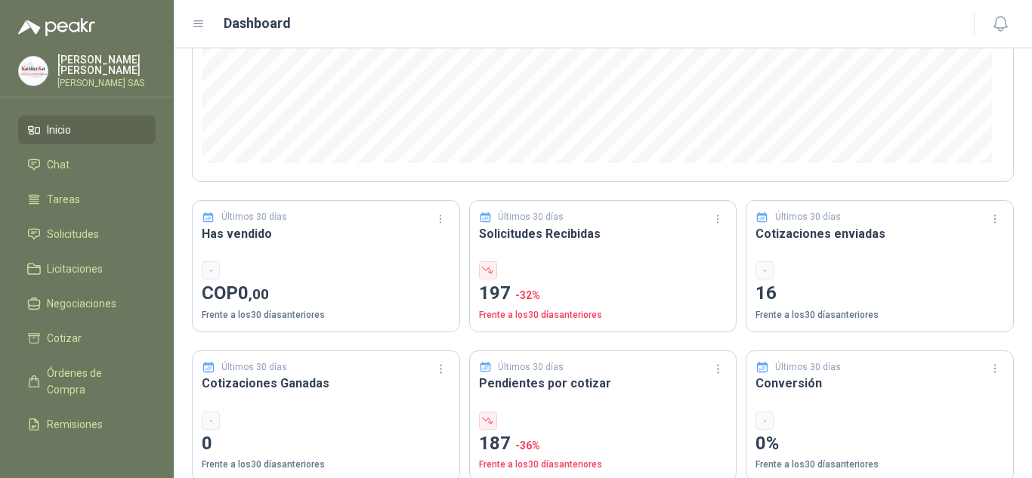
drag, startPoint x: 54, startPoint y: 131, endPoint x: 60, endPoint y: 123, distance: 9.9
click at [54, 131] on span "Inicio" at bounding box center [59, 130] width 24 height 17
